Goal: Check status: Check status

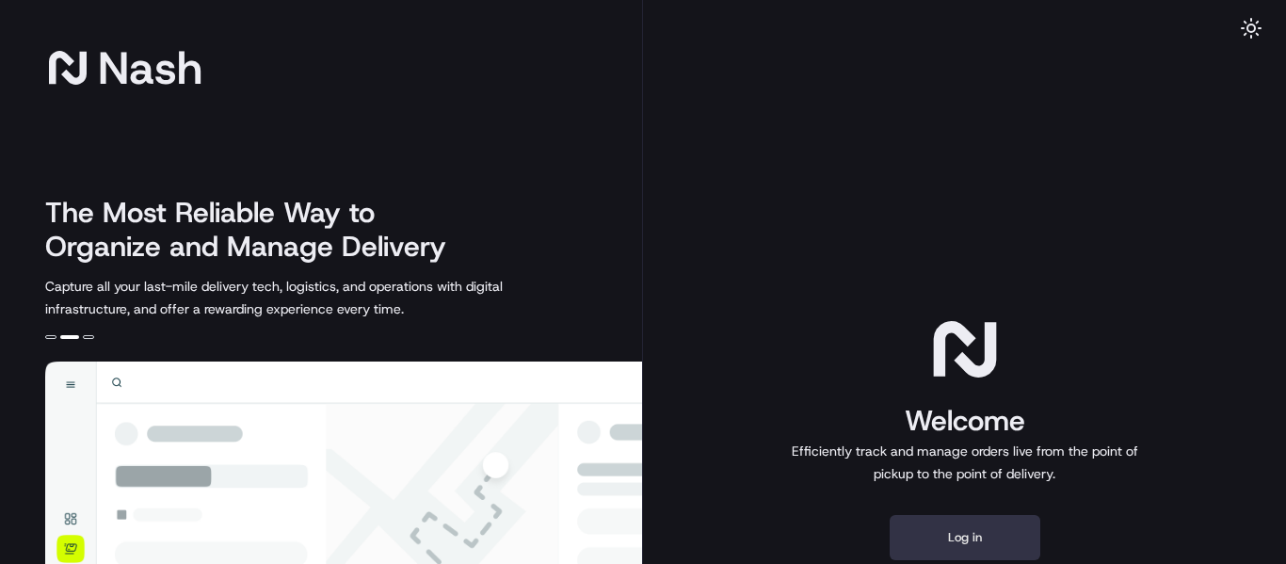
click at [963, 529] on button "Log in" at bounding box center [964, 537] width 151 height 45
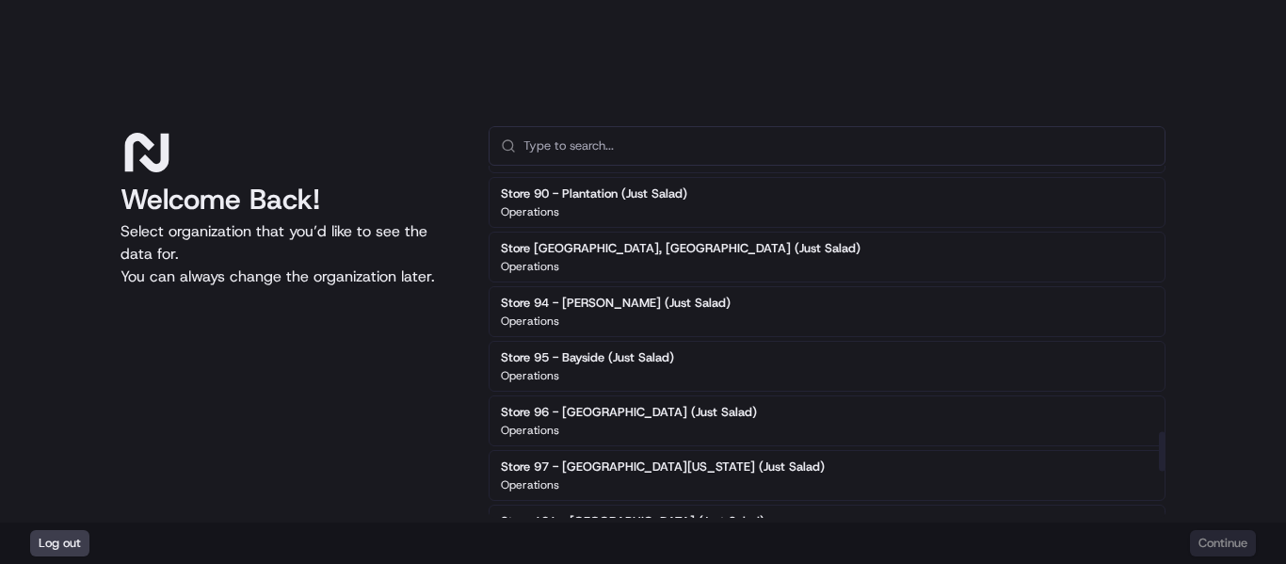
scroll to position [2353, 0]
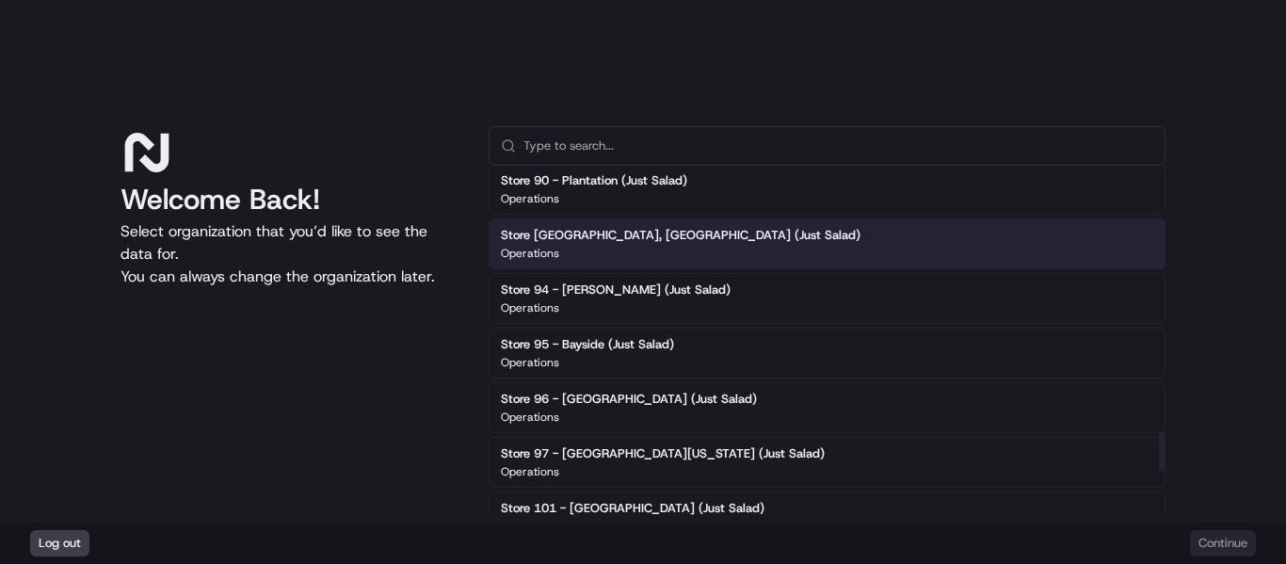
click at [703, 241] on h2 "Store [GEOGRAPHIC_DATA], [GEOGRAPHIC_DATA] (Just Salad)" at bounding box center [680, 235] width 359 height 17
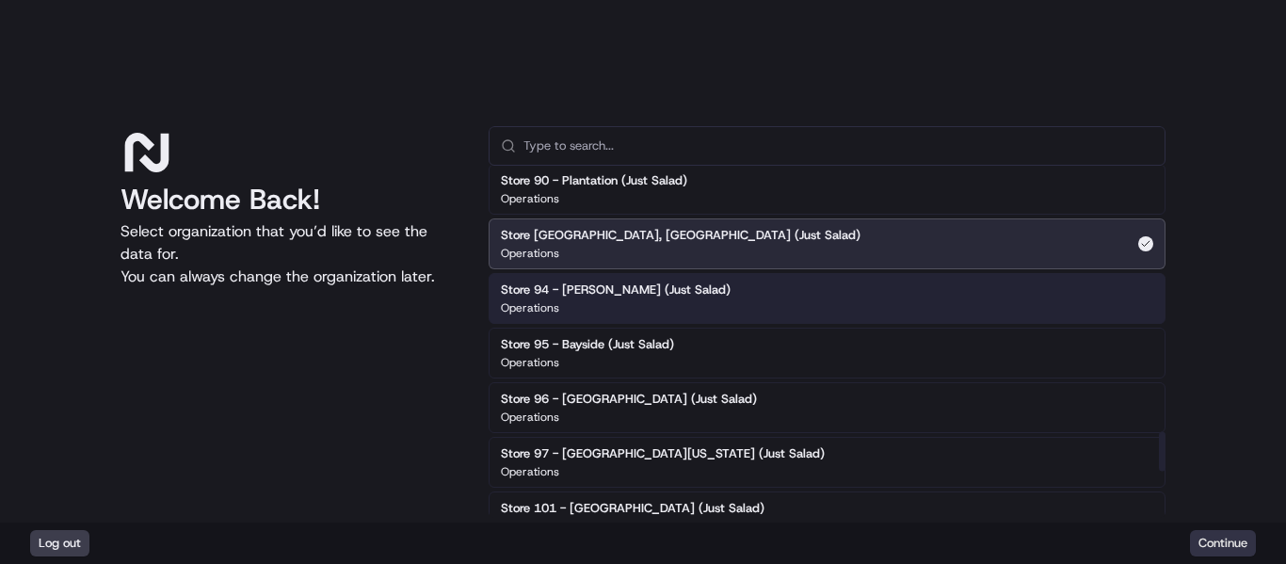
click at [1233, 535] on button "Continue" at bounding box center [1223, 543] width 66 height 26
